Goal: Find specific page/section: Find specific page/section

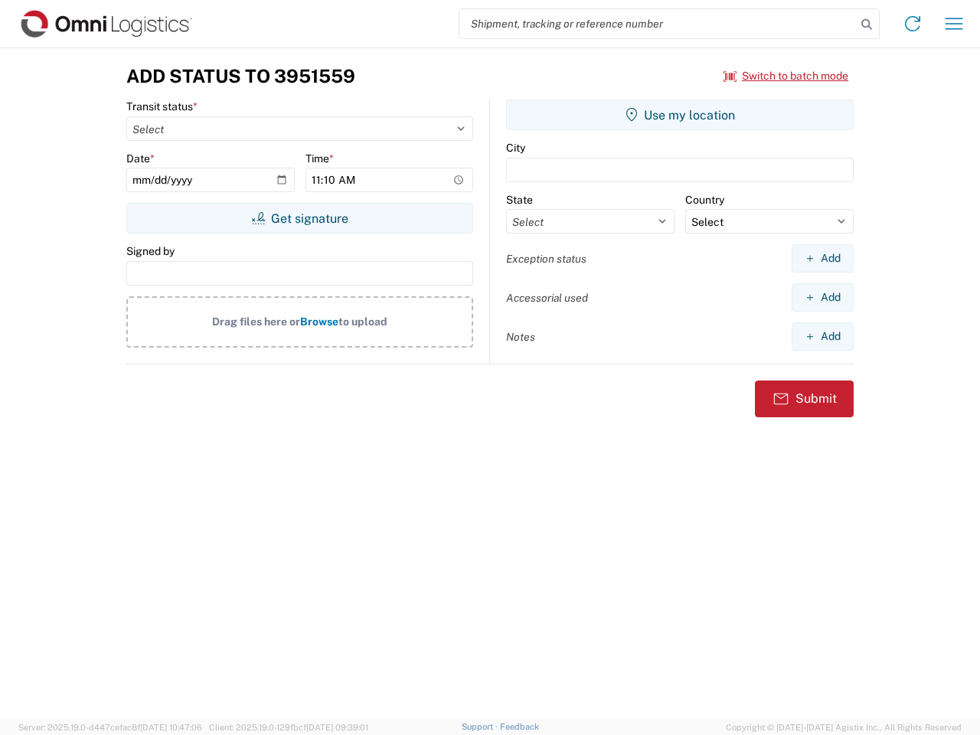
click at [658, 24] on input "search" at bounding box center [657, 23] width 397 height 29
click at [867, 24] on icon at bounding box center [866, 24] width 21 height 21
click at [912, 24] on icon at bounding box center [912, 23] width 24 height 24
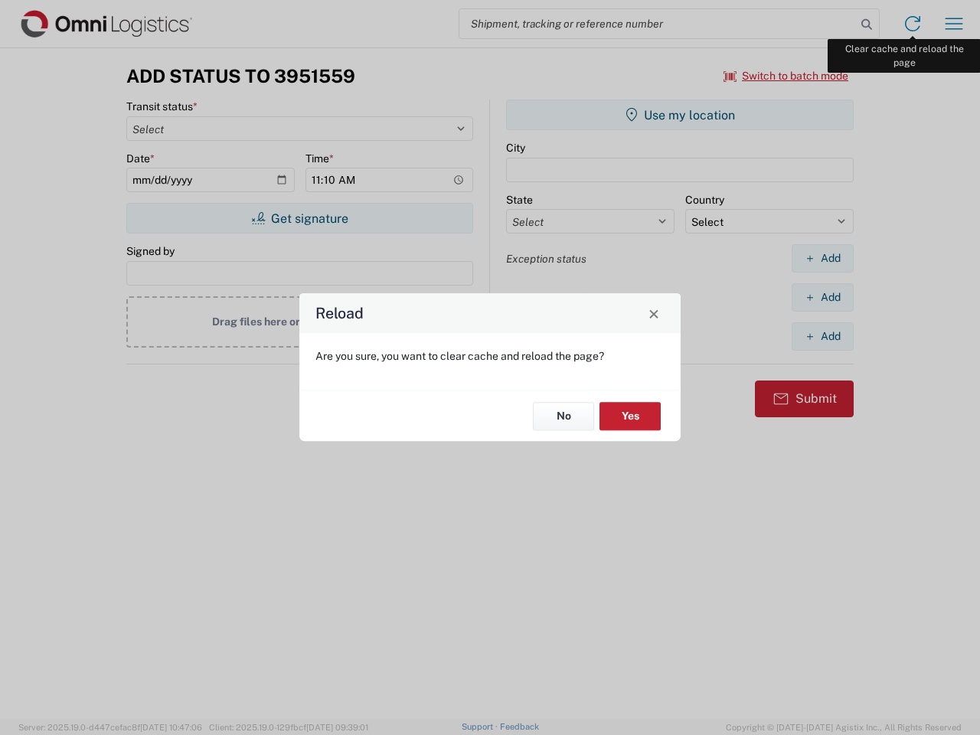
click at [954, 24] on div "Reload Are you sure, you want to clear cache and reload the page? No Yes" at bounding box center [490, 367] width 980 height 735
click at [786, 76] on div "Reload Are you sure, you want to clear cache and reload the page? No Yes" at bounding box center [490, 367] width 980 height 735
click at [299, 218] on div "Reload Are you sure, you want to clear cache and reload the page? No Yes" at bounding box center [490, 367] width 980 height 735
click at [680, 115] on div "Reload Are you sure, you want to clear cache and reload the page? No Yes" at bounding box center [490, 367] width 980 height 735
click at [822, 258] on div "Reload Are you sure, you want to clear cache and reload the page? No Yes" at bounding box center [490, 367] width 980 height 735
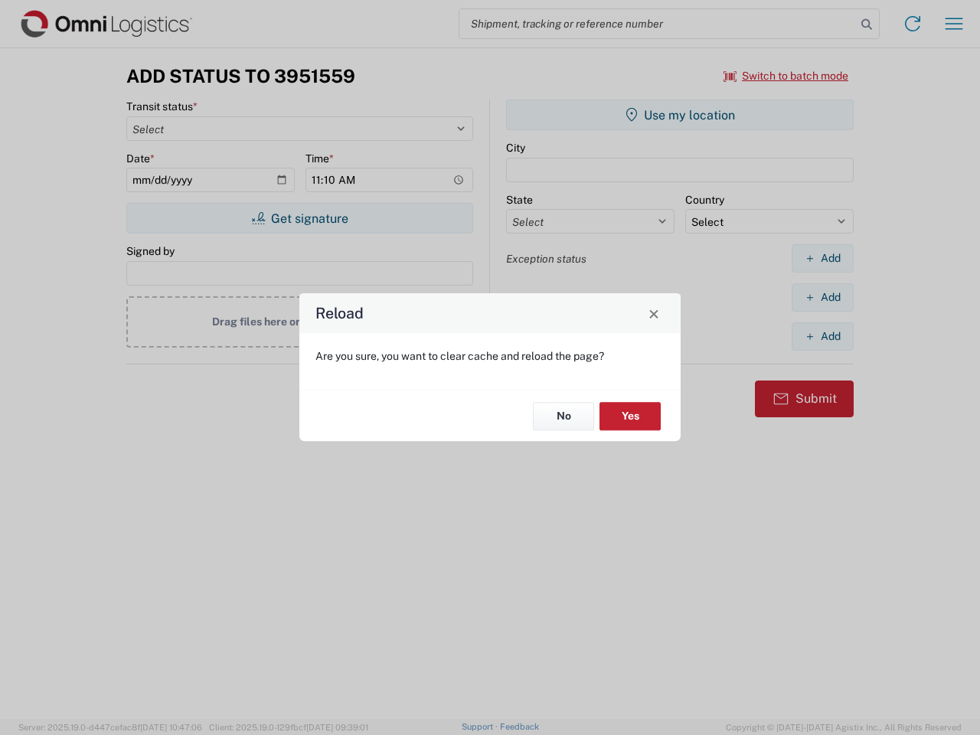
click at [822, 297] on div "Reload Are you sure, you want to clear cache and reload the page? No Yes" at bounding box center [490, 367] width 980 height 735
click at [822, 336] on div "Reload Are you sure, you want to clear cache and reload the page? No Yes" at bounding box center [490, 367] width 980 height 735
